Goal: Task Accomplishment & Management: Complete application form

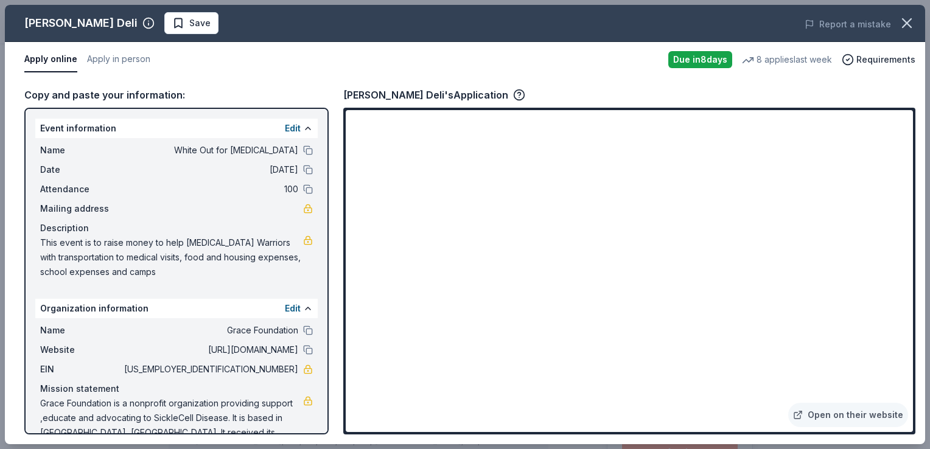
scroll to position [73, 0]
click at [903, 423] on link "Open on their website" at bounding box center [848, 415] width 120 height 24
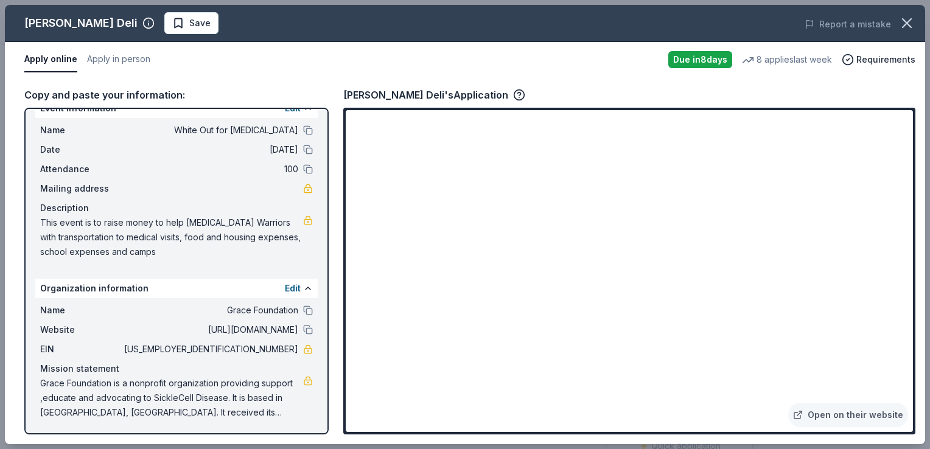
scroll to position [0, 0]
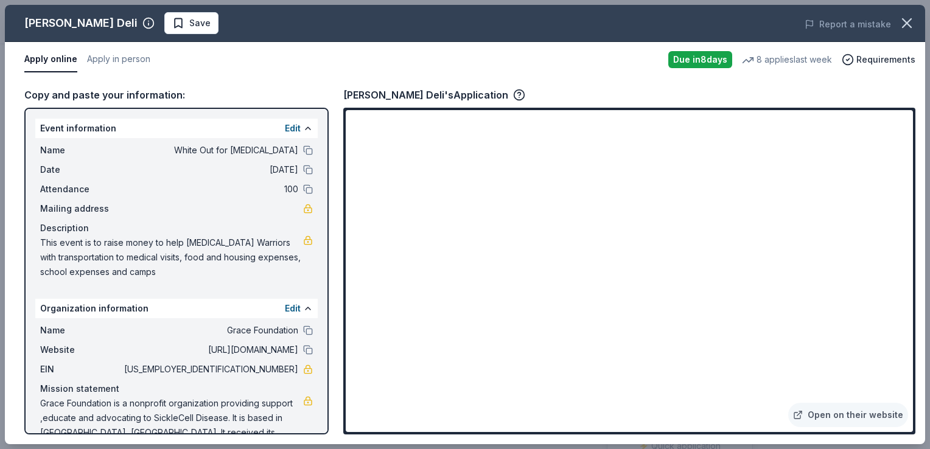
drag, startPoint x: 40, startPoint y: 123, endPoint x: 107, endPoint y: 179, distance: 87.3
click at [107, 179] on div "Event information Edit Name White Out for Sickle Cell Disease Date 09/20/25 Att…" at bounding box center [176, 202] width 282 height 166
click at [303, 127] on button at bounding box center [308, 129] width 10 height 10
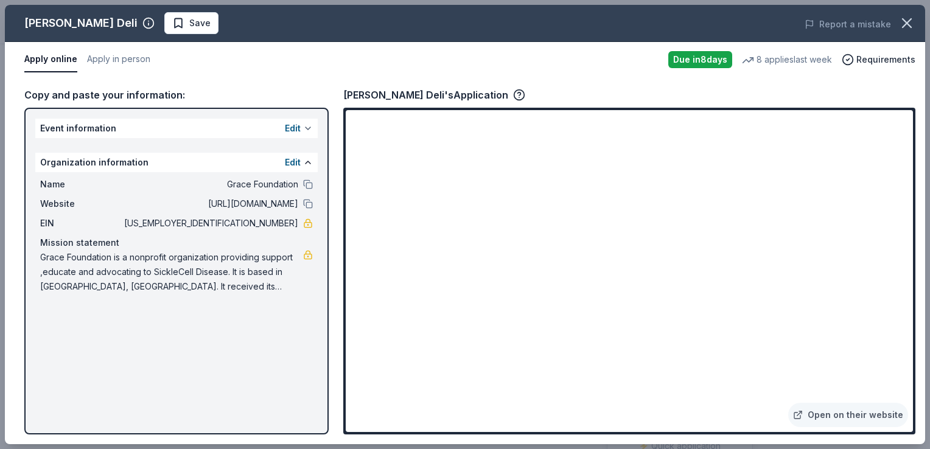
click at [308, 127] on button at bounding box center [308, 129] width 10 height 10
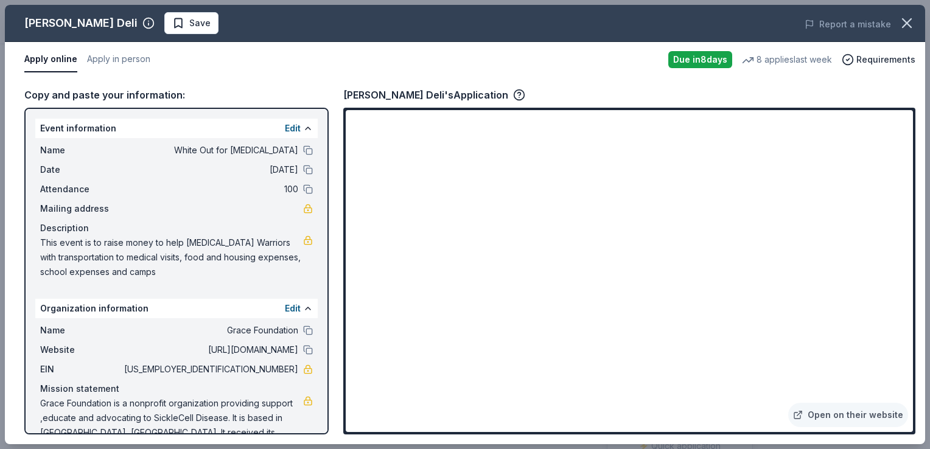
drag, startPoint x: 41, startPoint y: 123, endPoint x: 324, endPoint y: 433, distance: 419.8
click at [322, 433] on div "Event information Edit Name White Out for Sickle Cell Disease Date 09/20/25 Att…" at bounding box center [176, 271] width 304 height 327
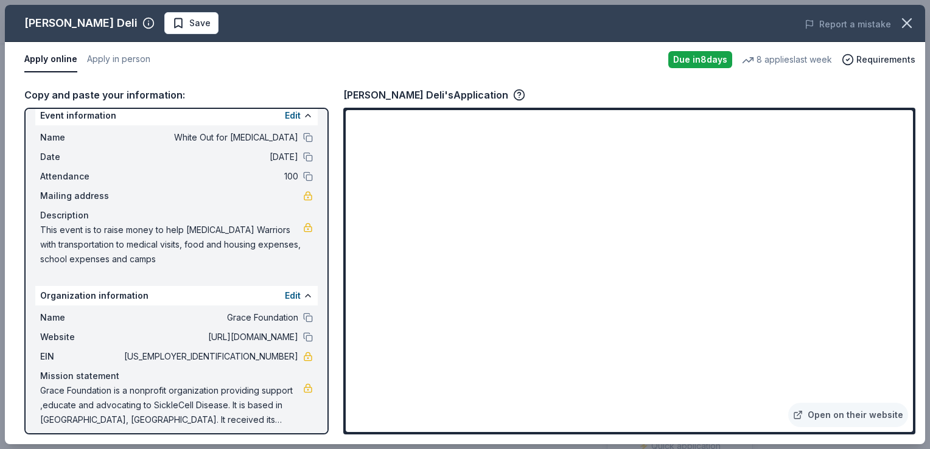
scroll to position [20, 0]
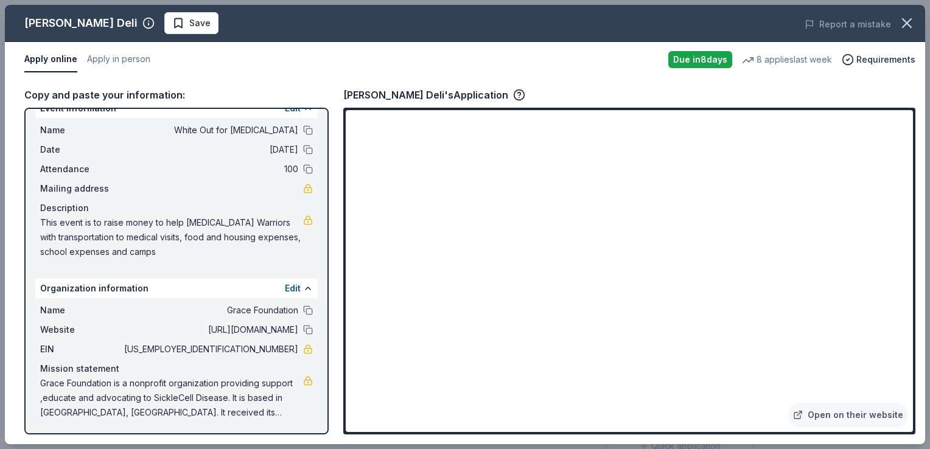
drag, startPoint x: 268, startPoint y: 413, endPoint x: 35, endPoint y: 133, distance: 364.4
click at [35, 133] on div "Event information Edit Name White Out for Sickle Cell Disease Date 09/20/25 Att…" at bounding box center [176, 271] width 304 height 327
click at [107, 53] on button "Apply in person" at bounding box center [118, 60] width 63 height 26
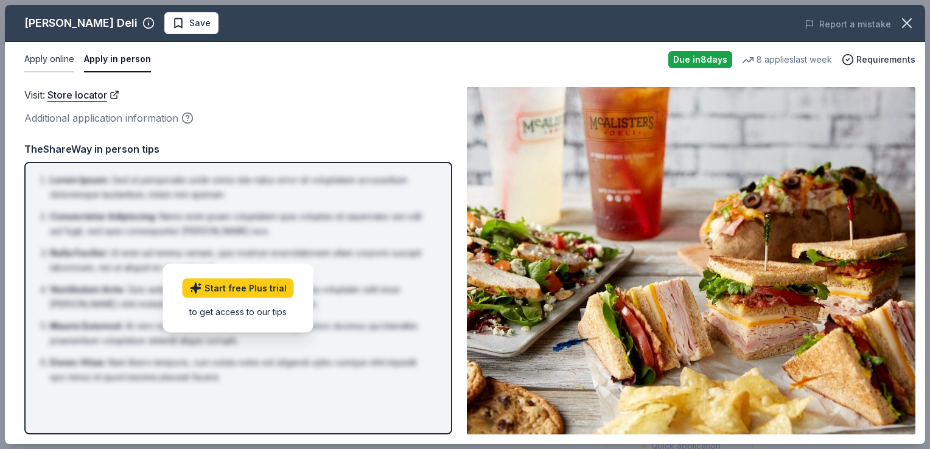
click at [62, 57] on button "Apply online" at bounding box center [49, 60] width 50 height 26
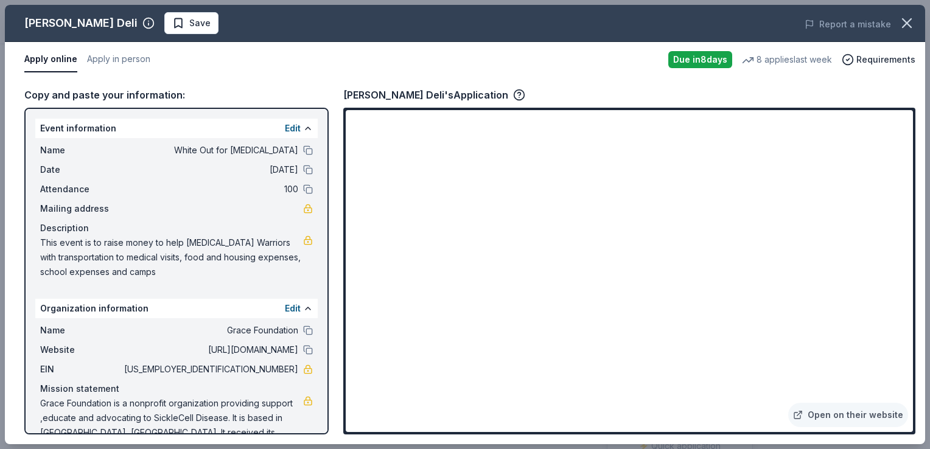
drag, startPoint x: 40, startPoint y: 125, endPoint x: 314, endPoint y: 438, distance: 416.3
click at [314, 438] on div "Copy and paste your information: Event information Edit Name White Out for Sick…" at bounding box center [465, 260] width 921 height 367
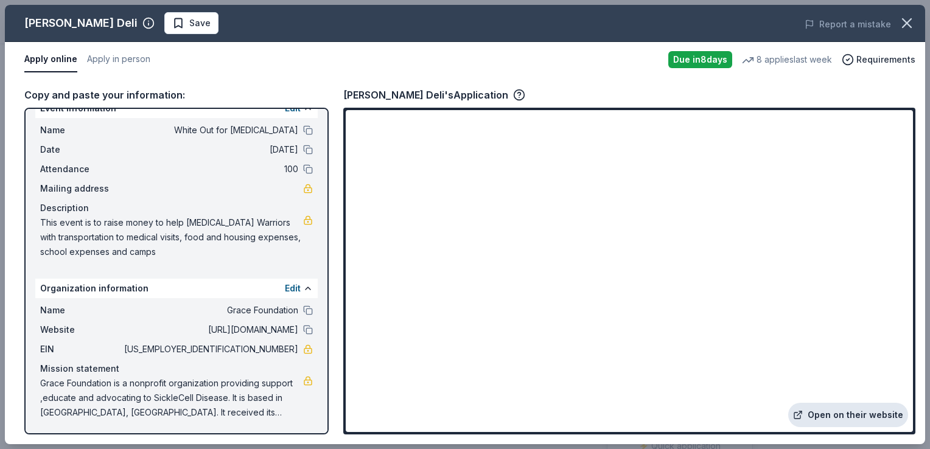
click at [838, 415] on link "Open on their website" at bounding box center [848, 415] width 120 height 24
click at [127, 60] on button "Apply in person" at bounding box center [118, 60] width 63 height 26
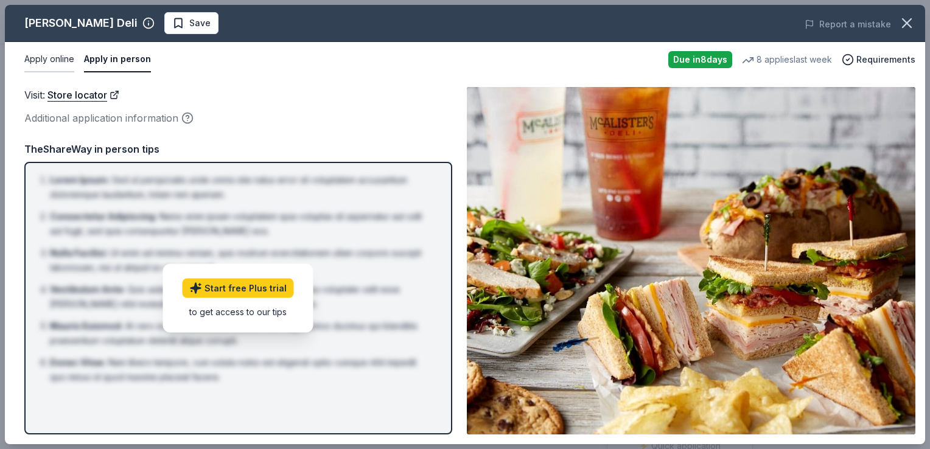
click at [63, 57] on button "Apply online" at bounding box center [49, 60] width 50 height 26
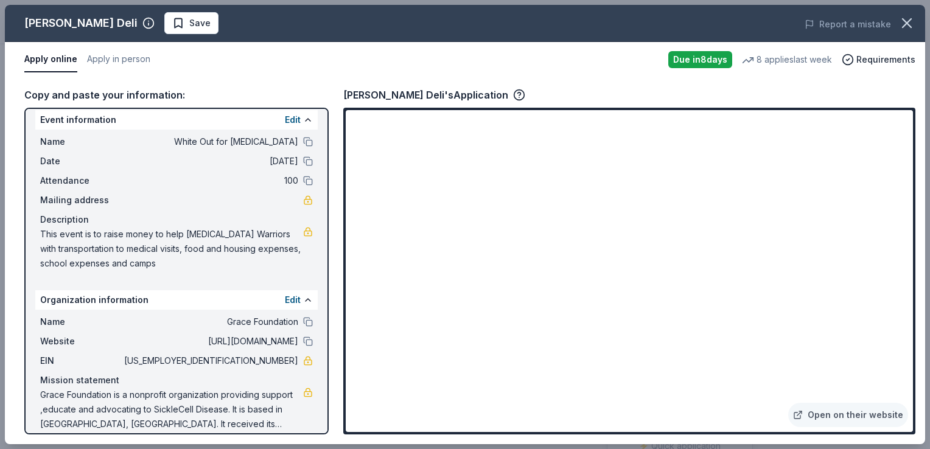
scroll to position [0, 0]
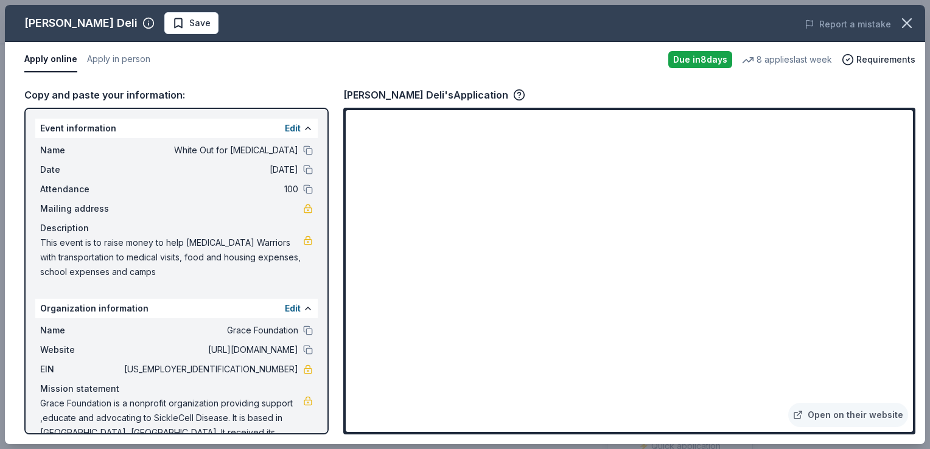
click at [43, 401] on span "Grace Foundation is a nonprofit organization providing support ,educate and adv…" at bounding box center [171, 418] width 263 height 44
drag, startPoint x: 43, startPoint y: 401, endPoint x: 198, endPoint y: 421, distance: 157.1
click at [198, 421] on span "Grace Foundation is a nonprofit organization providing support ,educate and adv…" at bounding box center [171, 418] width 263 height 44
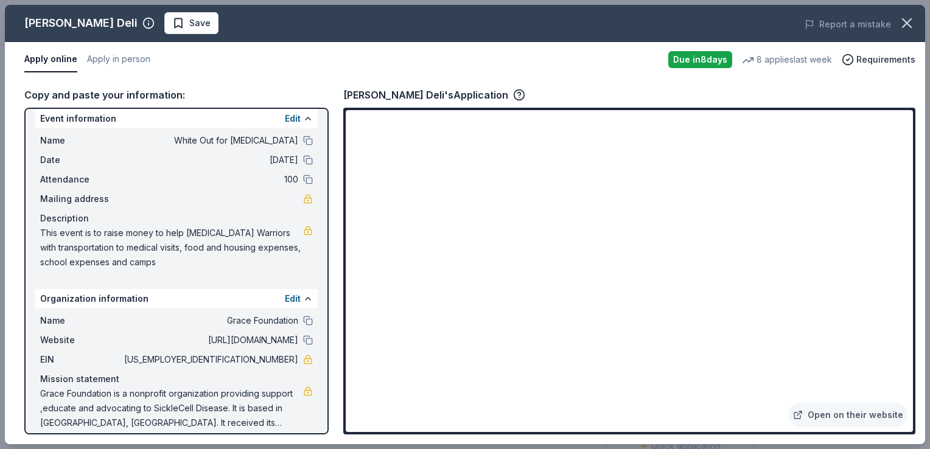
scroll to position [20, 0]
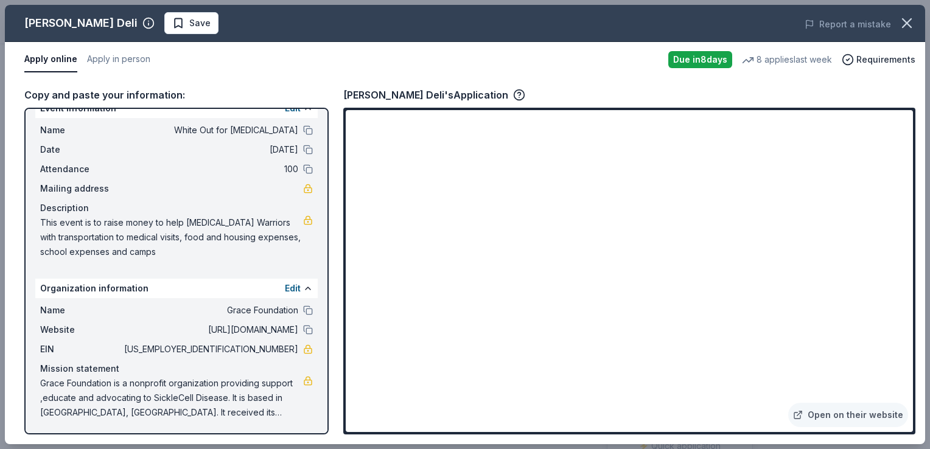
click at [246, 410] on span "Grace Foundation is a nonprofit organization providing support ,educate and adv…" at bounding box center [171, 398] width 263 height 44
drag, startPoint x: 246, startPoint y: 410, endPoint x: 113, endPoint y: 379, distance: 137.0
click at [113, 379] on span "Grace Foundation is a nonprofit organization providing support ,educate and adv…" at bounding box center [171, 398] width 263 height 44
